Goal: Navigation & Orientation: Find specific page/section

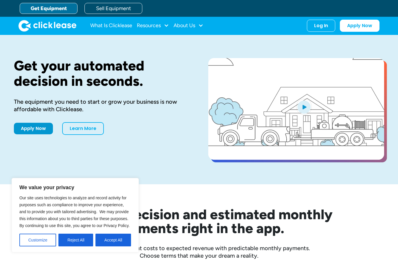
click at [108, 245] on button "Accept All" at bounding box center [113, 240] width 36 height 13
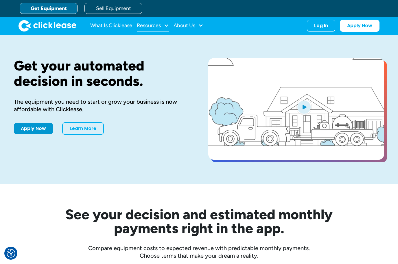
click at [163, 27] on div "Resources" at bounding box center [153, 26] width 32 height 12
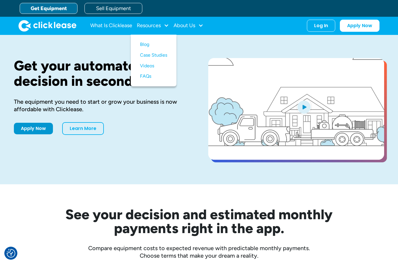
click at [55, 14] on link "Get Equipment" at bounding box center [49, 8] width 58 height 11
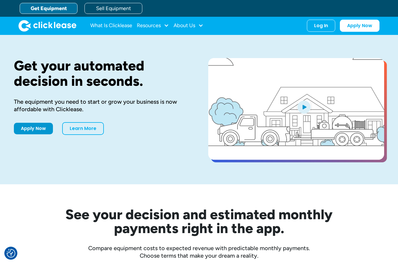
click at [56, 10] on link "Get Equipment" at bounding box center [49, 8] width 58 height 11
